Goal: Task Accomplishment & Management: Use online tool/utility

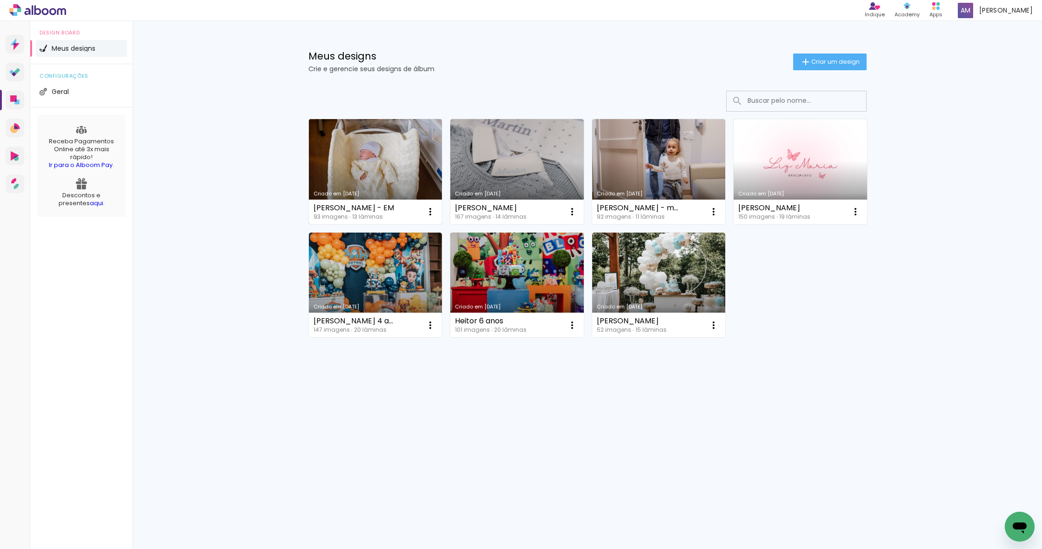
click at [337, 177] on link "Criado em [DATE]" at bounding box center [376, 171] width 134 height 105
